Goal: Transaction & Acquisition: Obtain resource

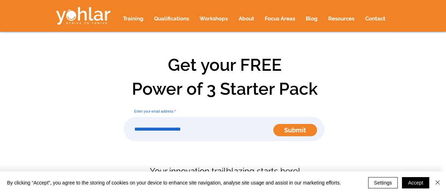
click at [154, 132] on input "Enter your email address" at bounding box center [224, 129] width 201 height 24
type input "**********"
click at [289, 133] on span "Submit" at bounding box center [295, 130] width 22 height 9
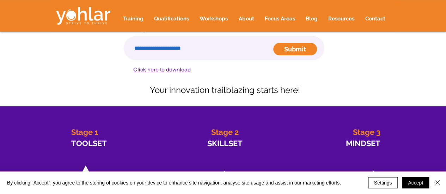
scroll to position [74, 0]
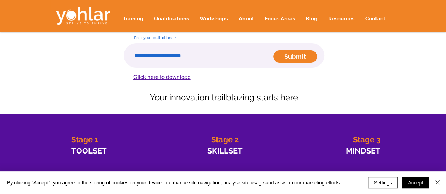
click at [153, 77] on span "Click here to download" at bounding box center [162, 77] width 58 height 7
drag, startPoint x: 153, startPoint y: 77, endPoint x: 142, endPoint y: 78, distance: 11.0
click at [142, 78] on span "Click here to download" at bounding box center [162, 77] width 58 height 7
drag, startPoint x: 190, startPoint y: 77, endPoint x: 129, endPoint y: 82, distance: 60.6
click at [129, 82] on form "Enter your email address Submit Click here to download" at bounding box center [225, 56] width 224 height 58
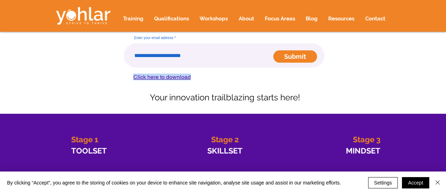
drag, startPoint x: 143, startPoint y: 77, endPoint x: 137, endPoint y: 77, distance: 5.6
click at [137, 77] on span "Click here to download" at bounding box center [162, 77] width 58 height 7
drag, startPoint x: 137, startPoint y: 77, endPoint x: 114, endPoint y: 103, distance: 35.0
click at [114, 103] on div "Get your FREE Power of 3 Starter Pack Enter your email address Submit Click her…" at bounding box center [223, 36] width 346 height 156
click at [251, 90] on div at bounding box center [223, 36] width 346 height 156
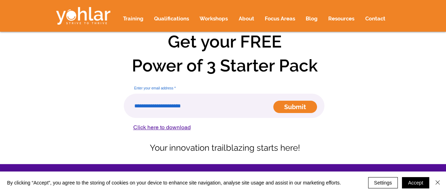
scroll to position [27, 0]
